Goal: Find specific page/section: Find specific page/section

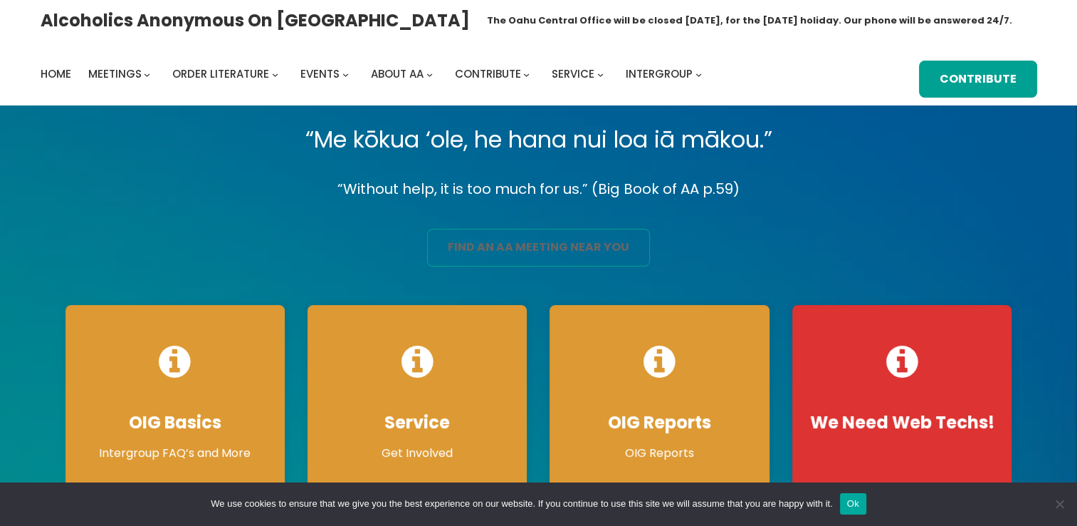
click at [488, 241] on link "find an aa meeting near you" at bounding box center [538, 248] width 223 height 38
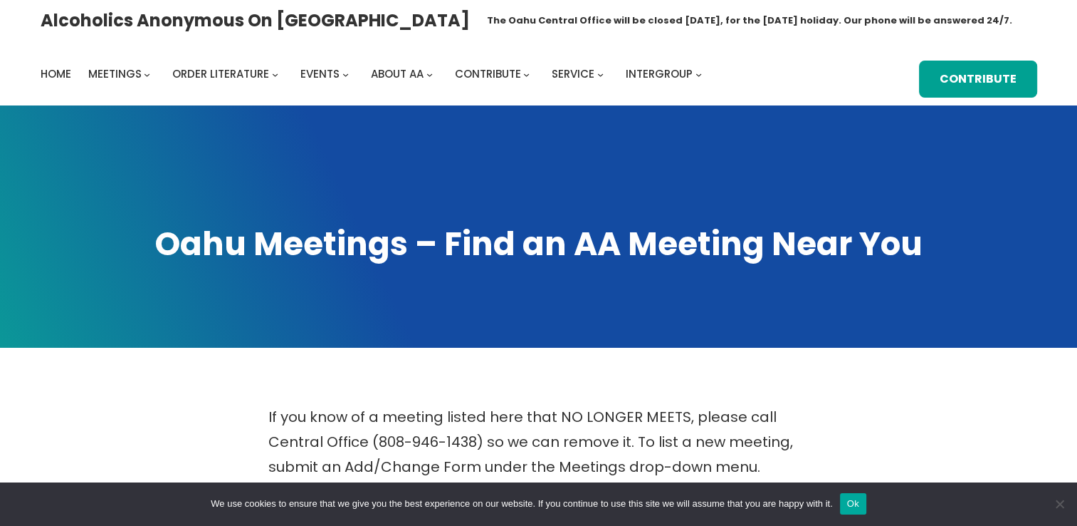
scroll to position [459, 0]
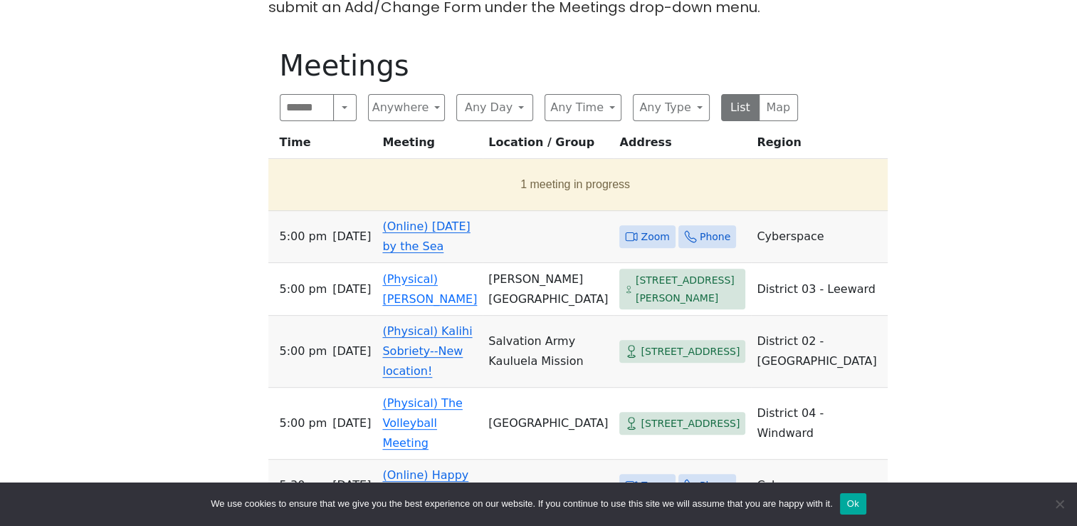
click at [641, 229] on span "Zoom" at bounding box center [655, 237] width 28 height 18
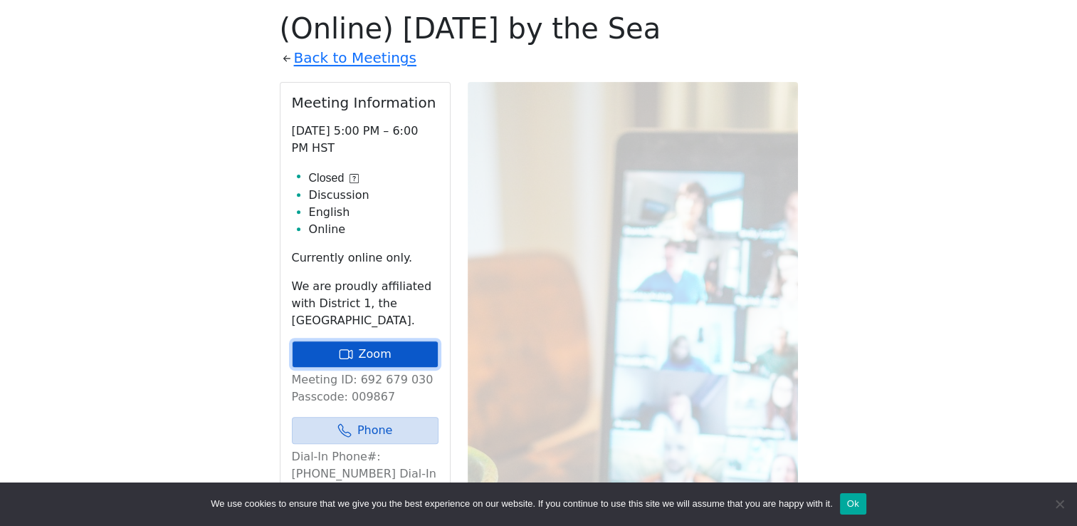
click at [362, 349] on link "Zoom" at bounding box center [365, 353] width 147 height 27
